Goal: Task Accomplishment & Management: Use online tool/utility

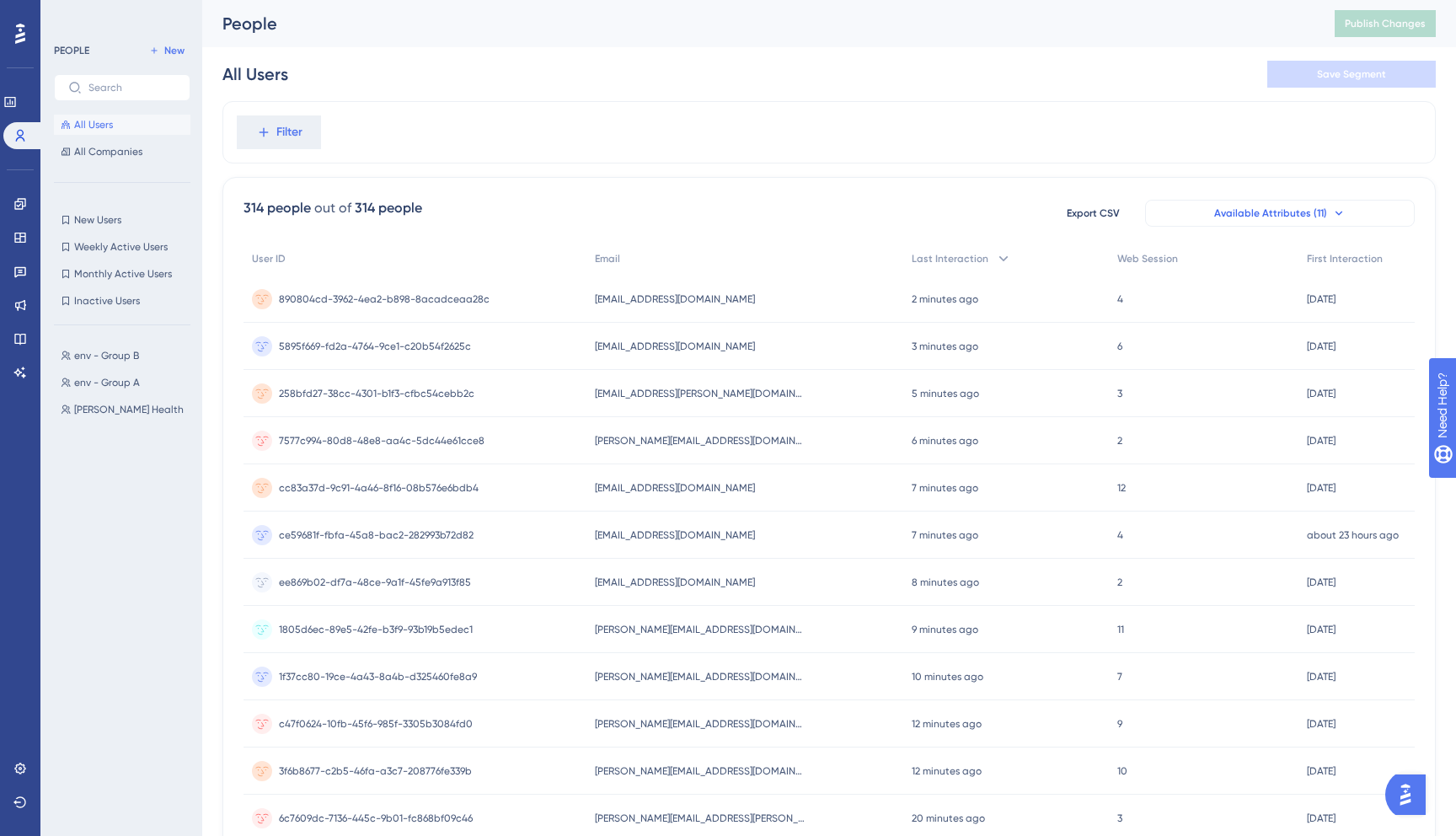
click at [1319, 209] on span "Available Attributes (11)" at bounding box center [1270, 213] width 113 height 14
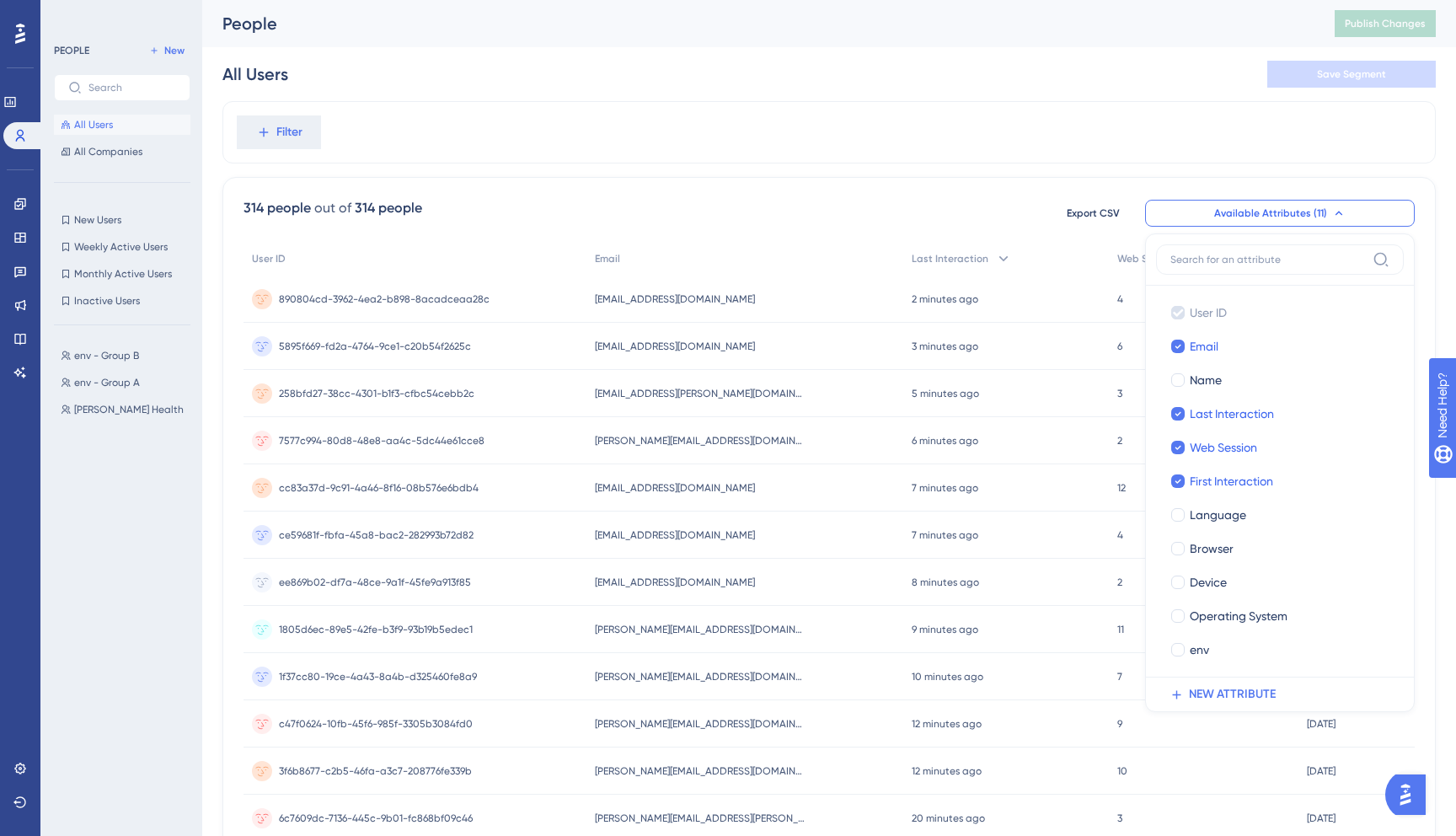
scroll to position [55, 0]
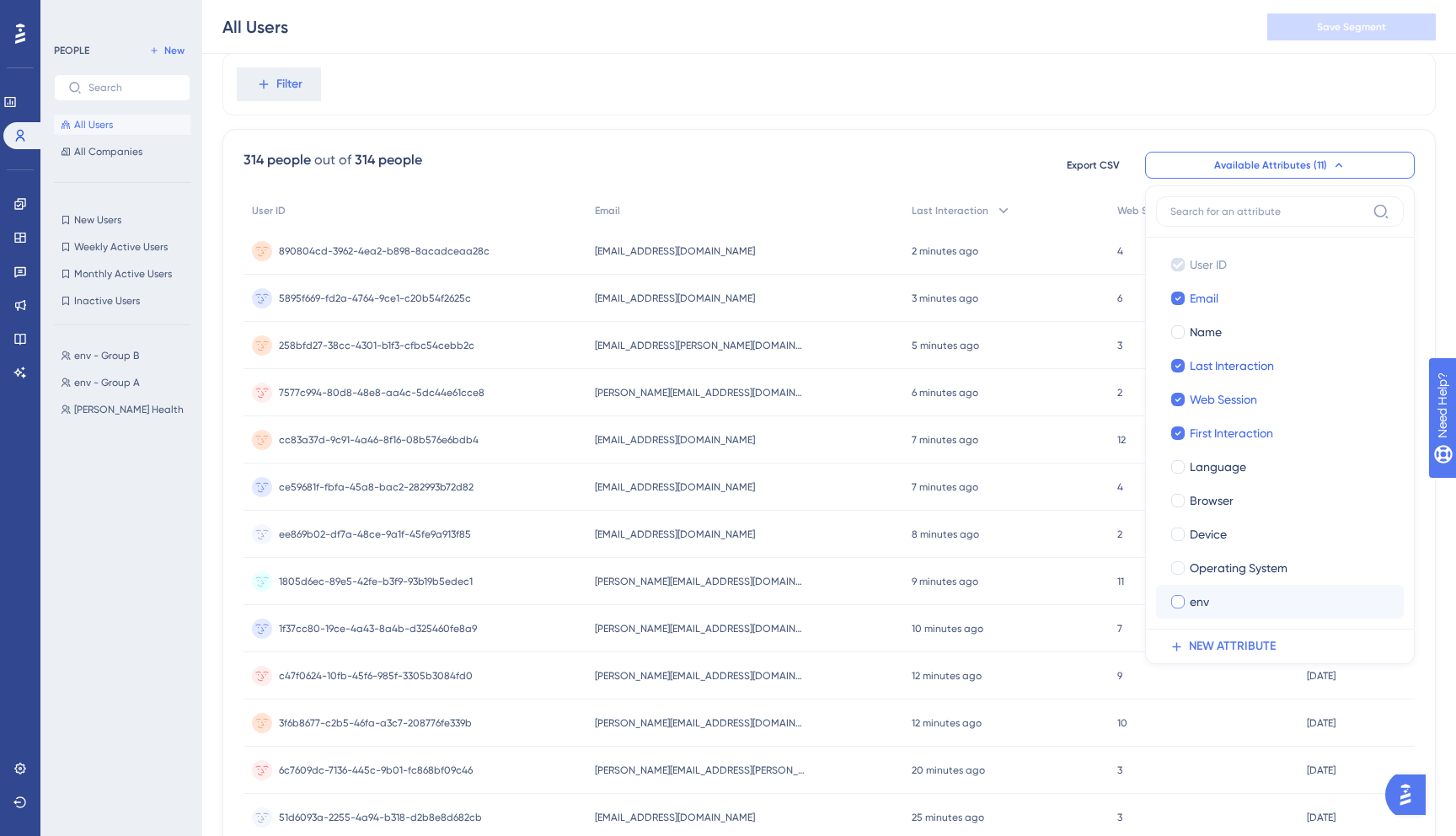
click at [1255, 608] on div "env" at bounding box center [1290, 602] width 201 height 20
checkbox input "true"
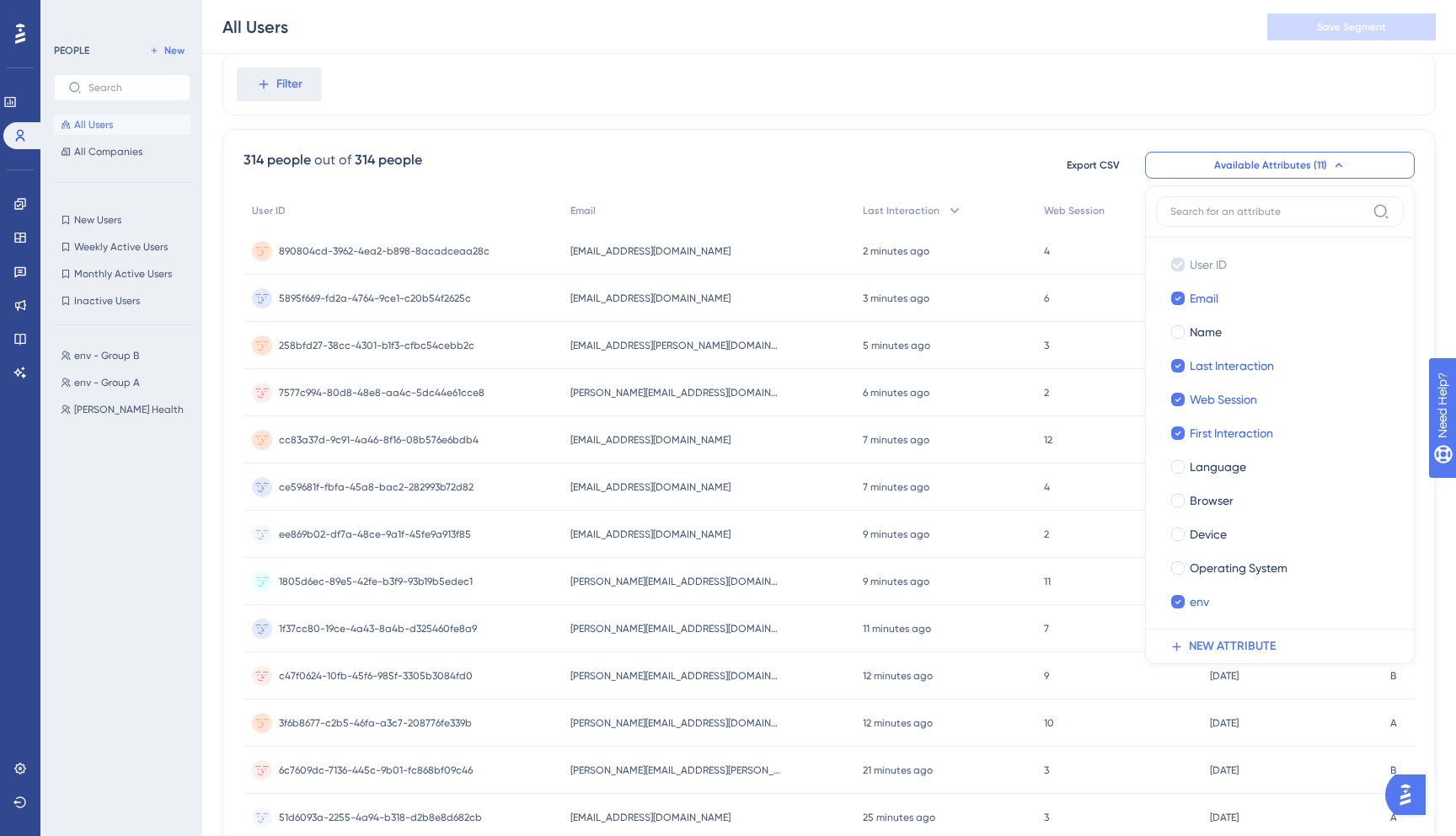
click at [962, 66] on div "Filter" at bounding box center [829, 83] width 1214 height 63
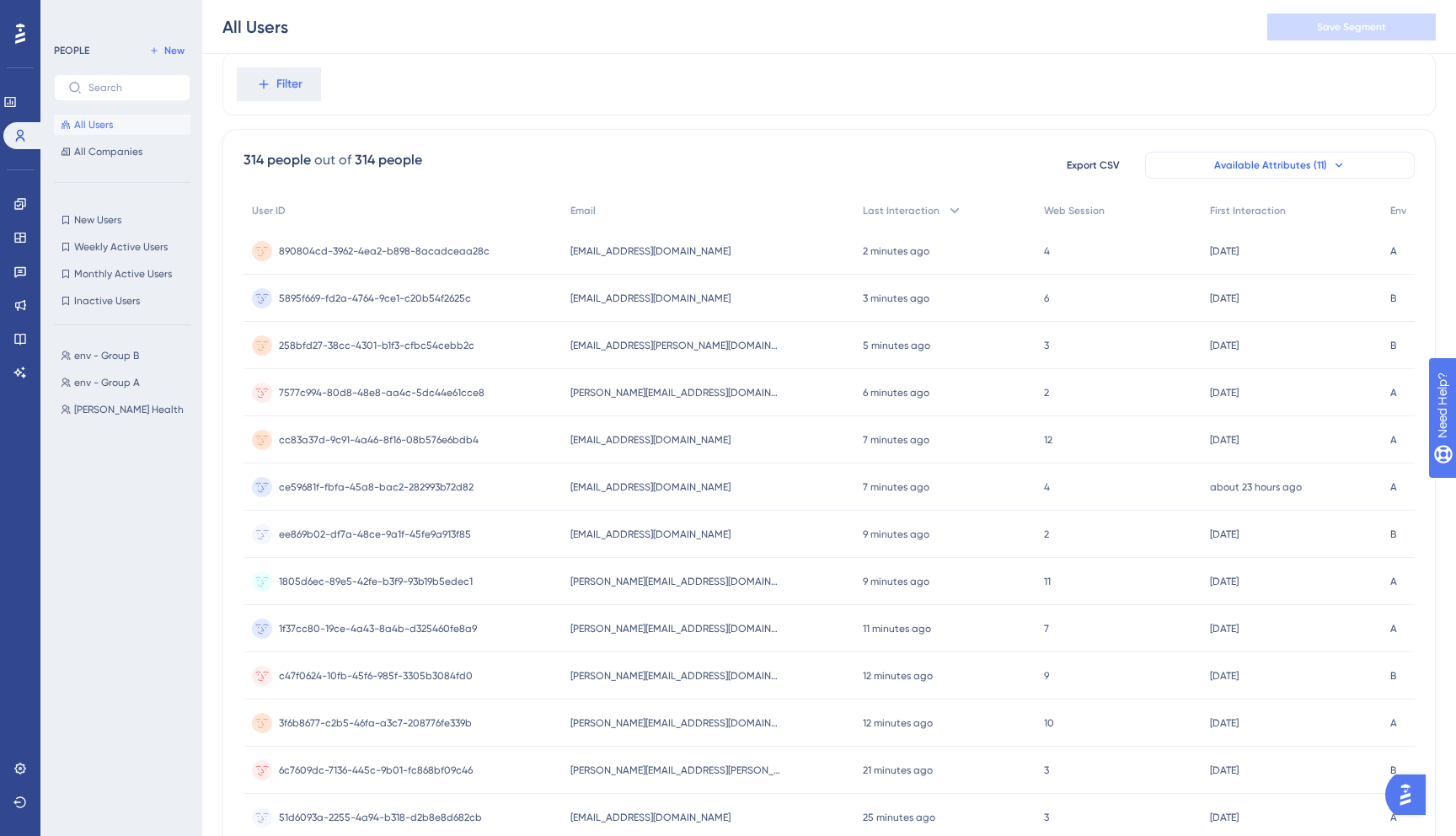
click at [1353, 173] on button "Available Attributes (11)" at bounding box center [1279, 165] width 269 height 27
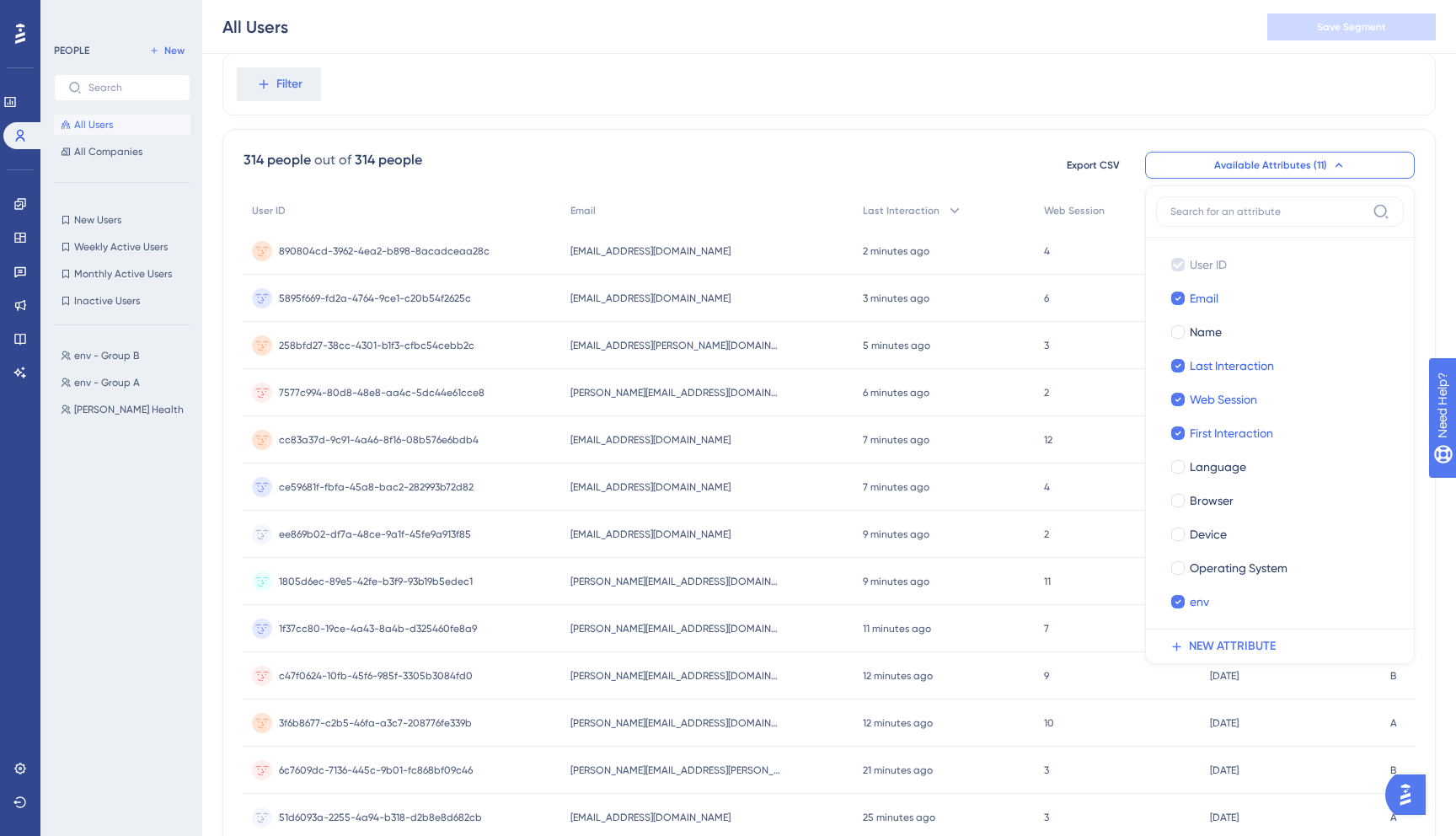
scroll to position [62, 0]
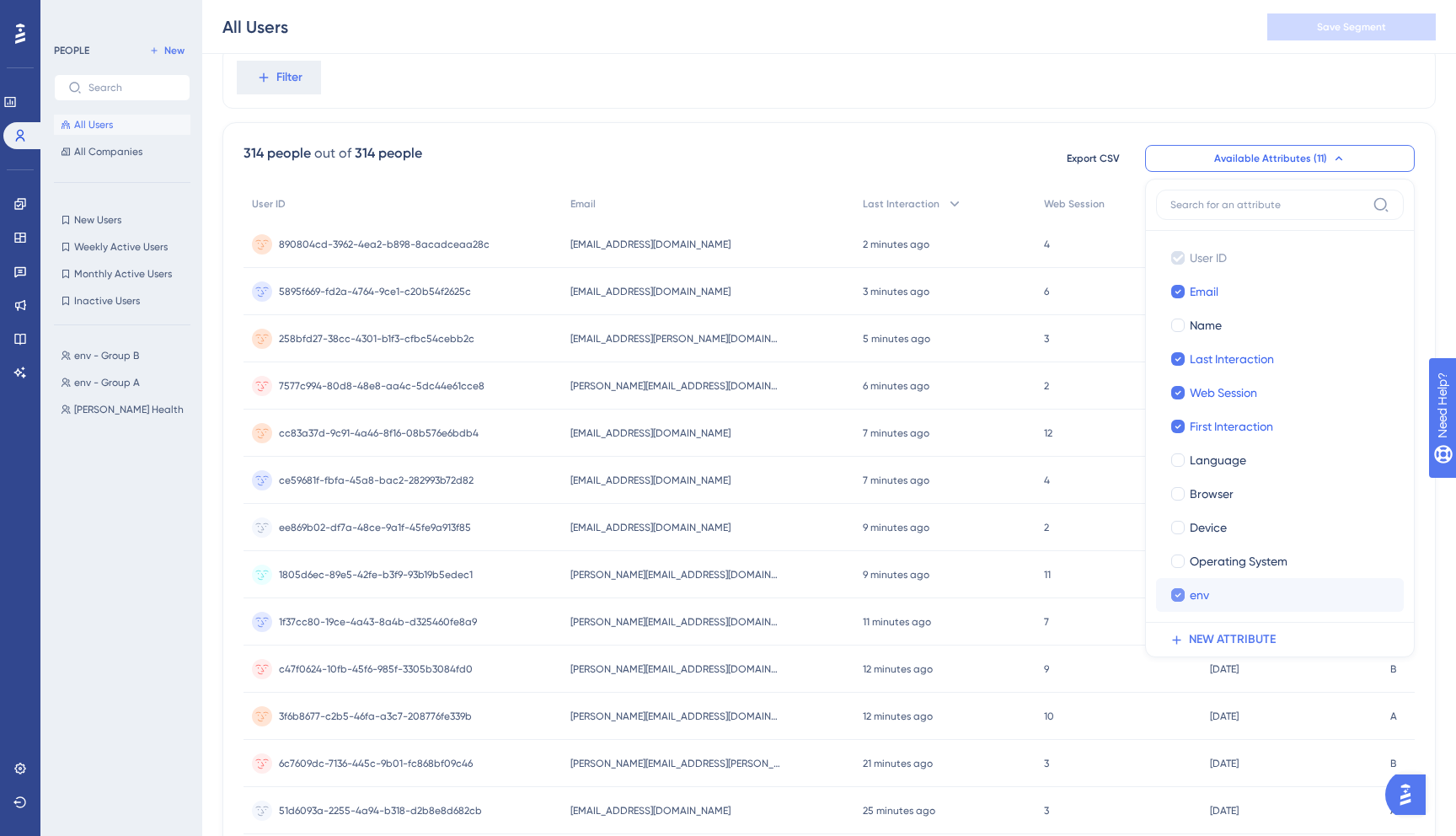
click at [1229, 586] on div "env" at bounding box center [1290, 595] width 201 height 20
checkbox input "false"
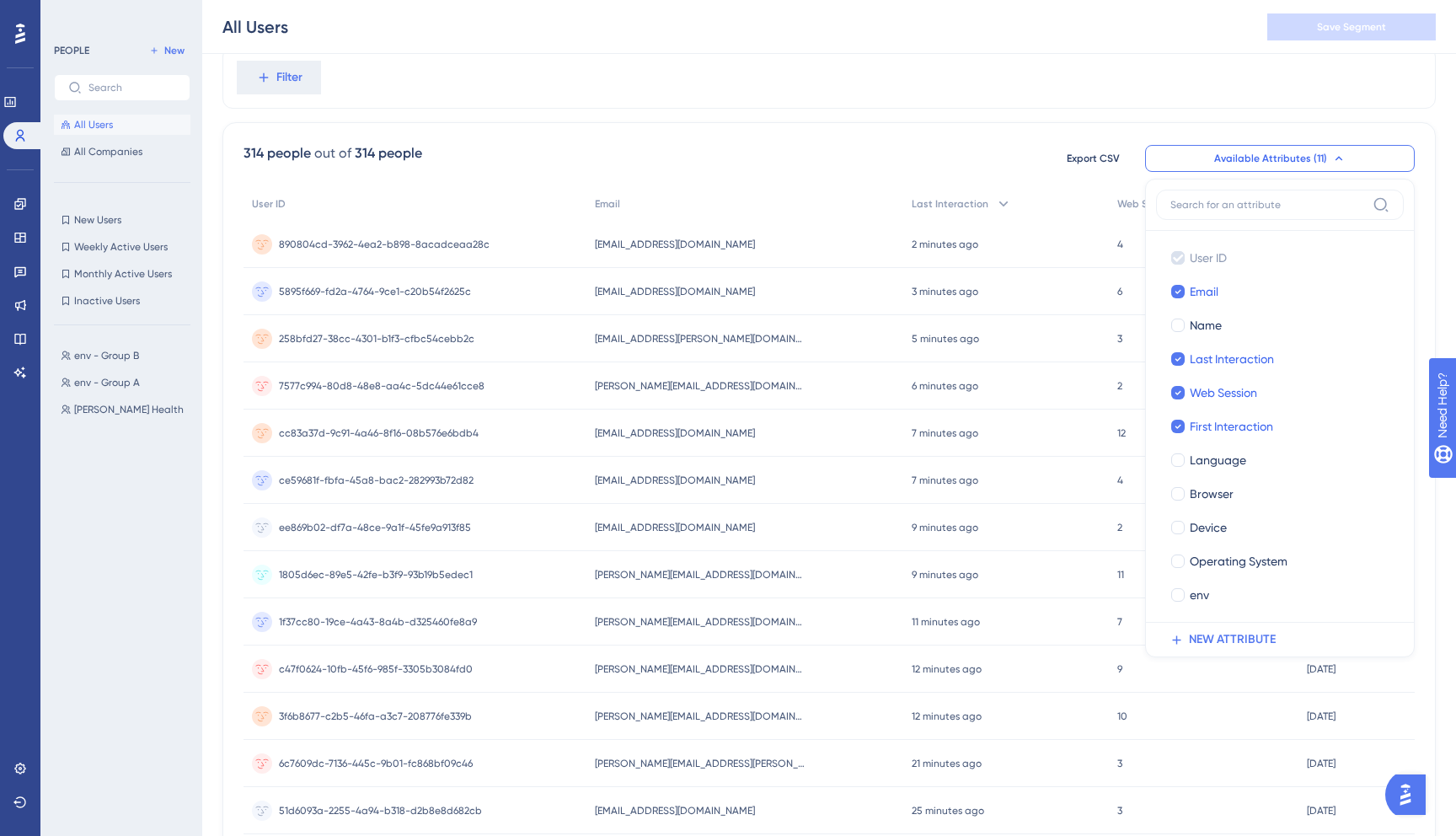
click at [980, 104] on div "Filter" at bounding box center [829, 77] width 1214 height 63
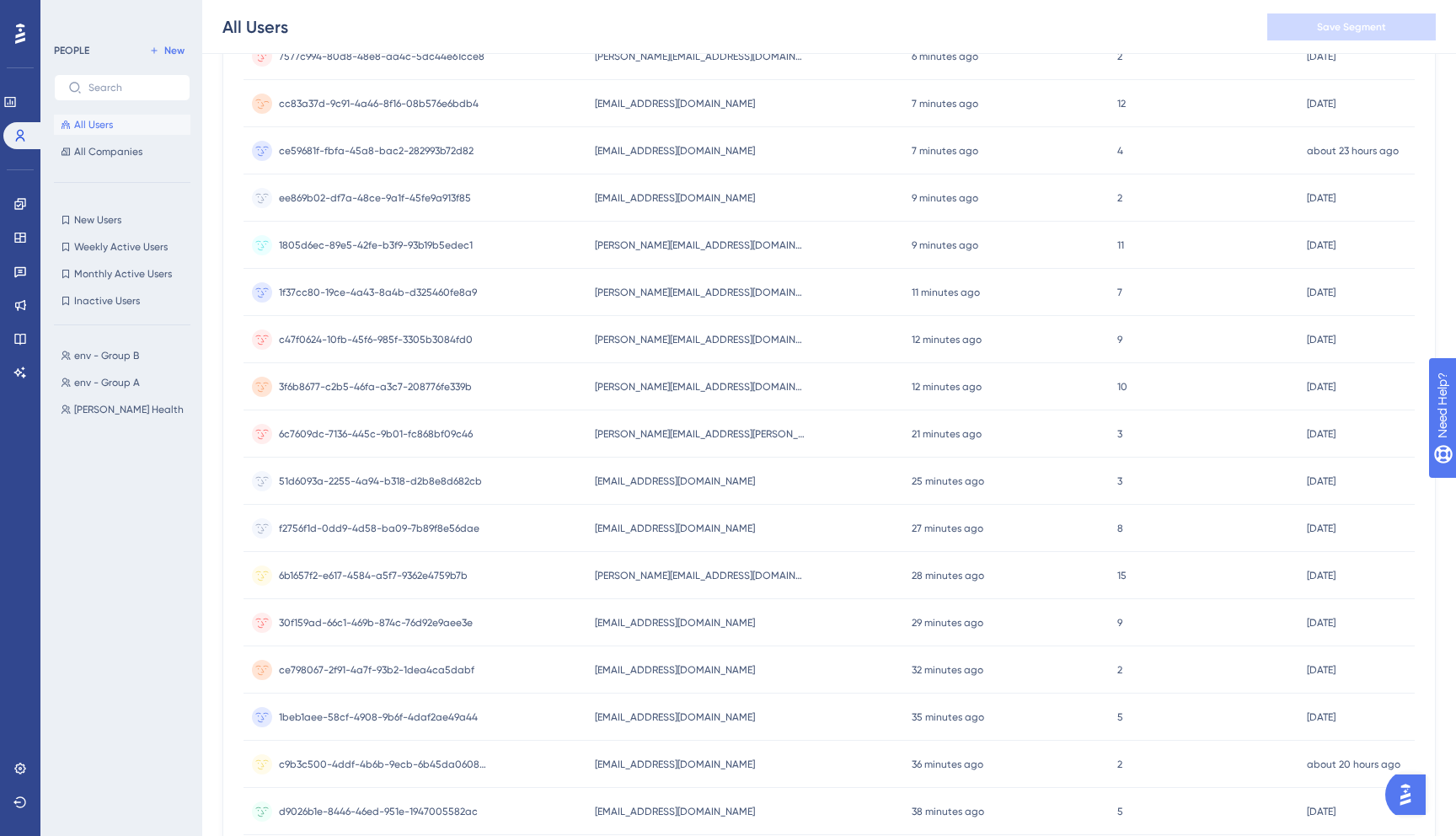
scroll to position [519, 0]
